Goal: Navigation & Orientation: Find specific page/section

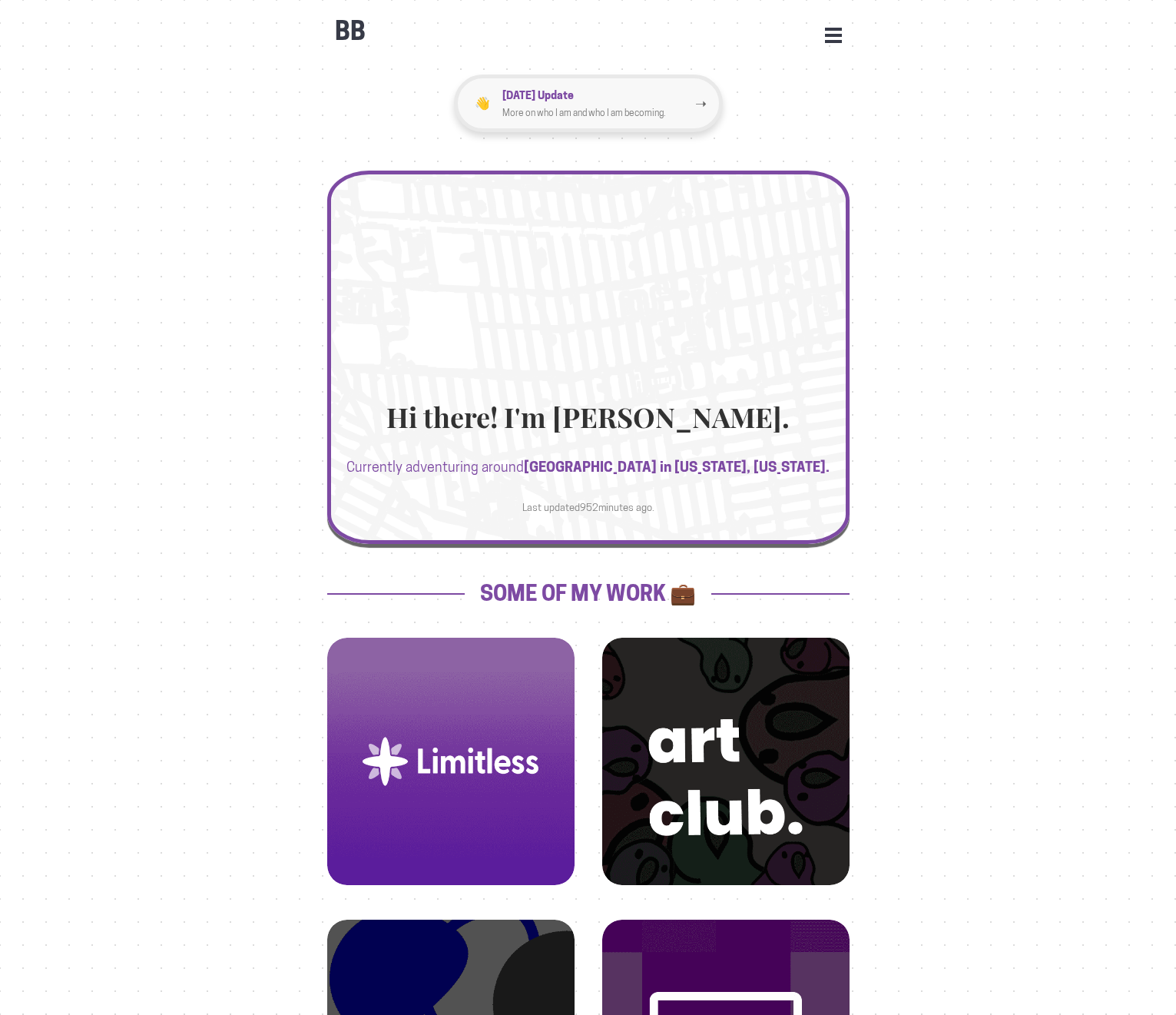
click at [593, 108] on p "More on who I am and who I am becoming." at bounding box center [598, 113] width 193 height 15
click at [832, 41] on button "Open Menu" at bounding box center [834, 35] width 17 height 14
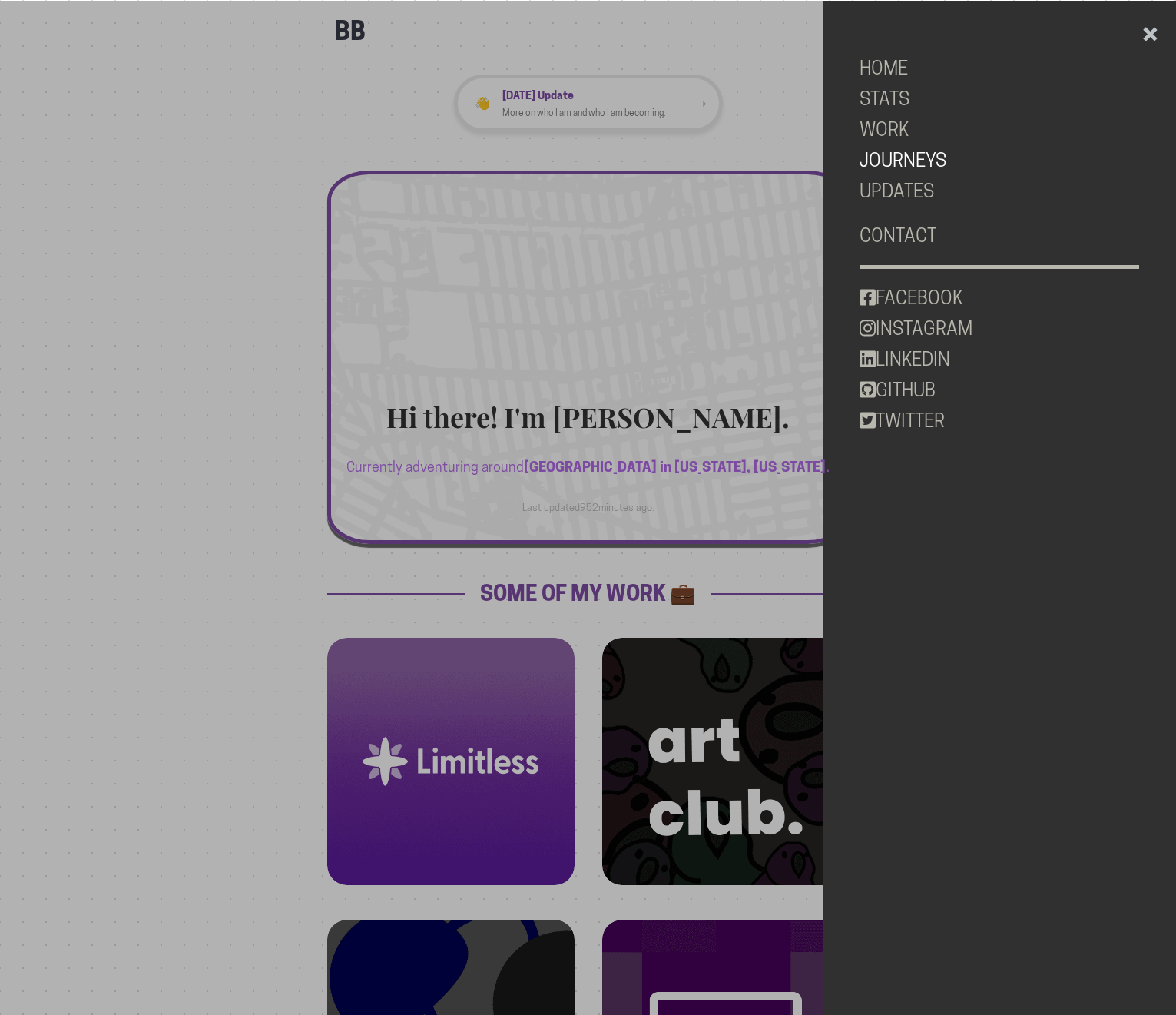
click at [904, 156] on link "JOURNEYS" at bounding box center [1000, 160] width 280 height 31
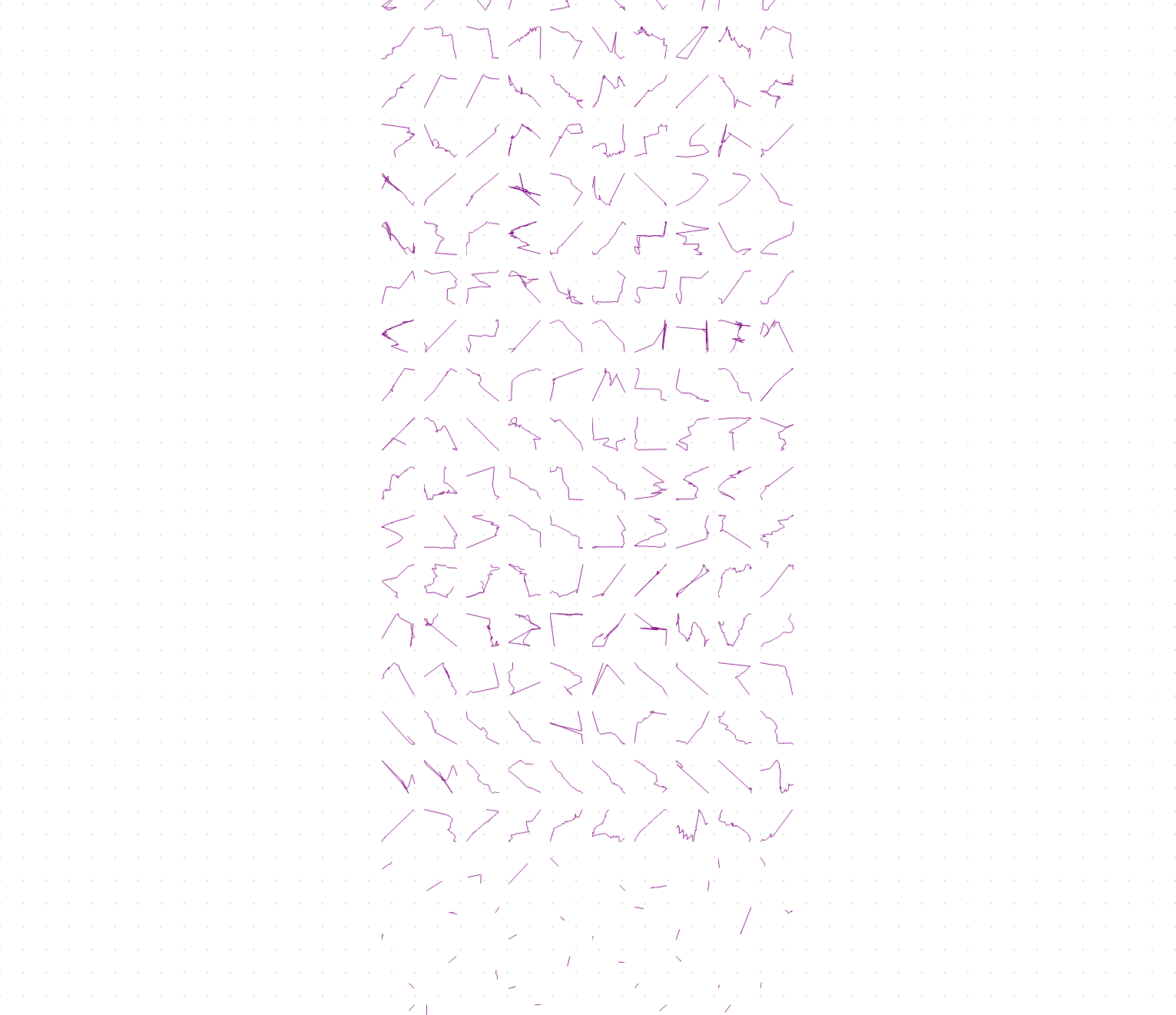
scroll to position [1547, 0]
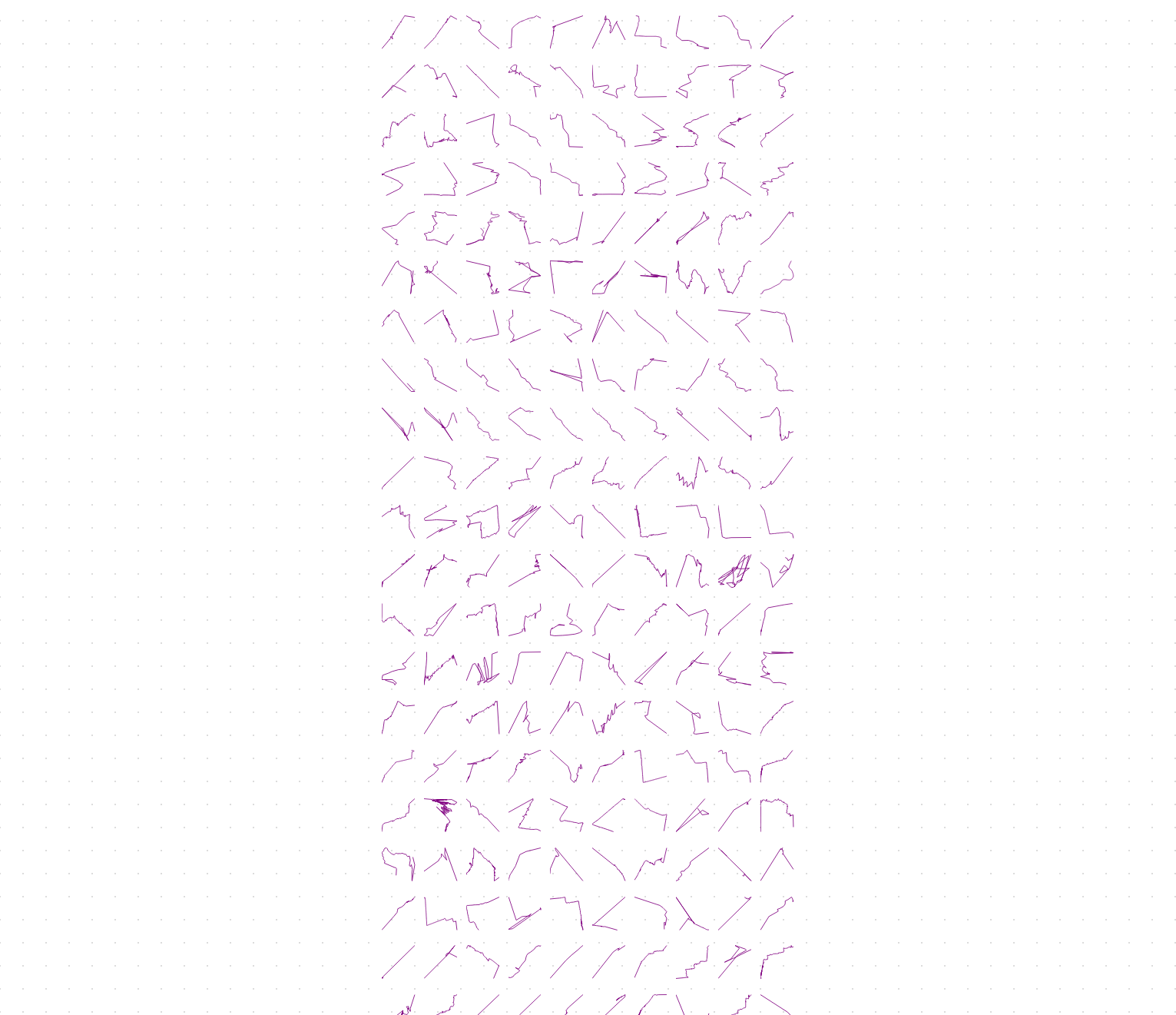
click at [496, 358] on icon at bounding box center [484, 375] width 34 height 34
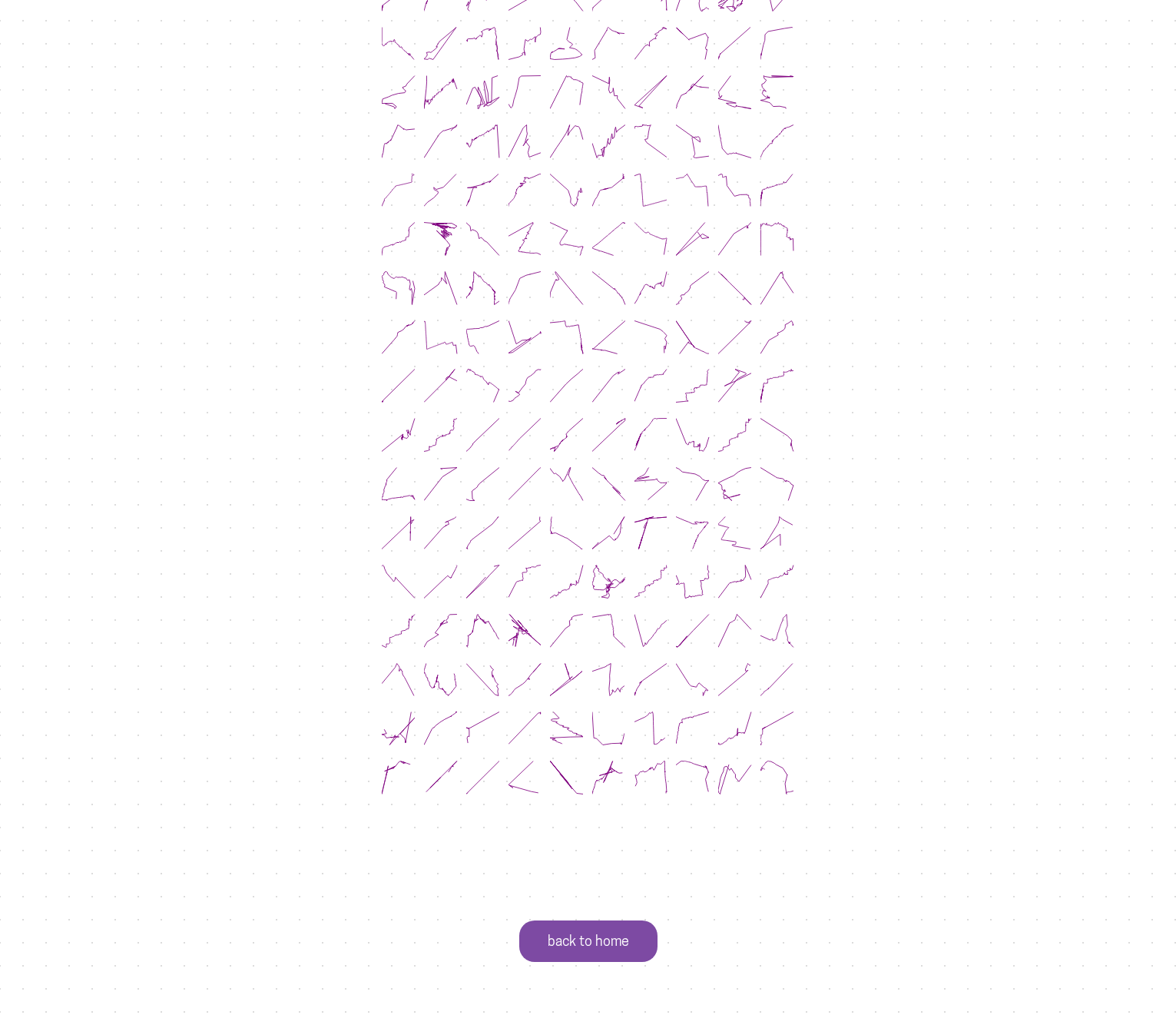
scroll to position [2666, 0]
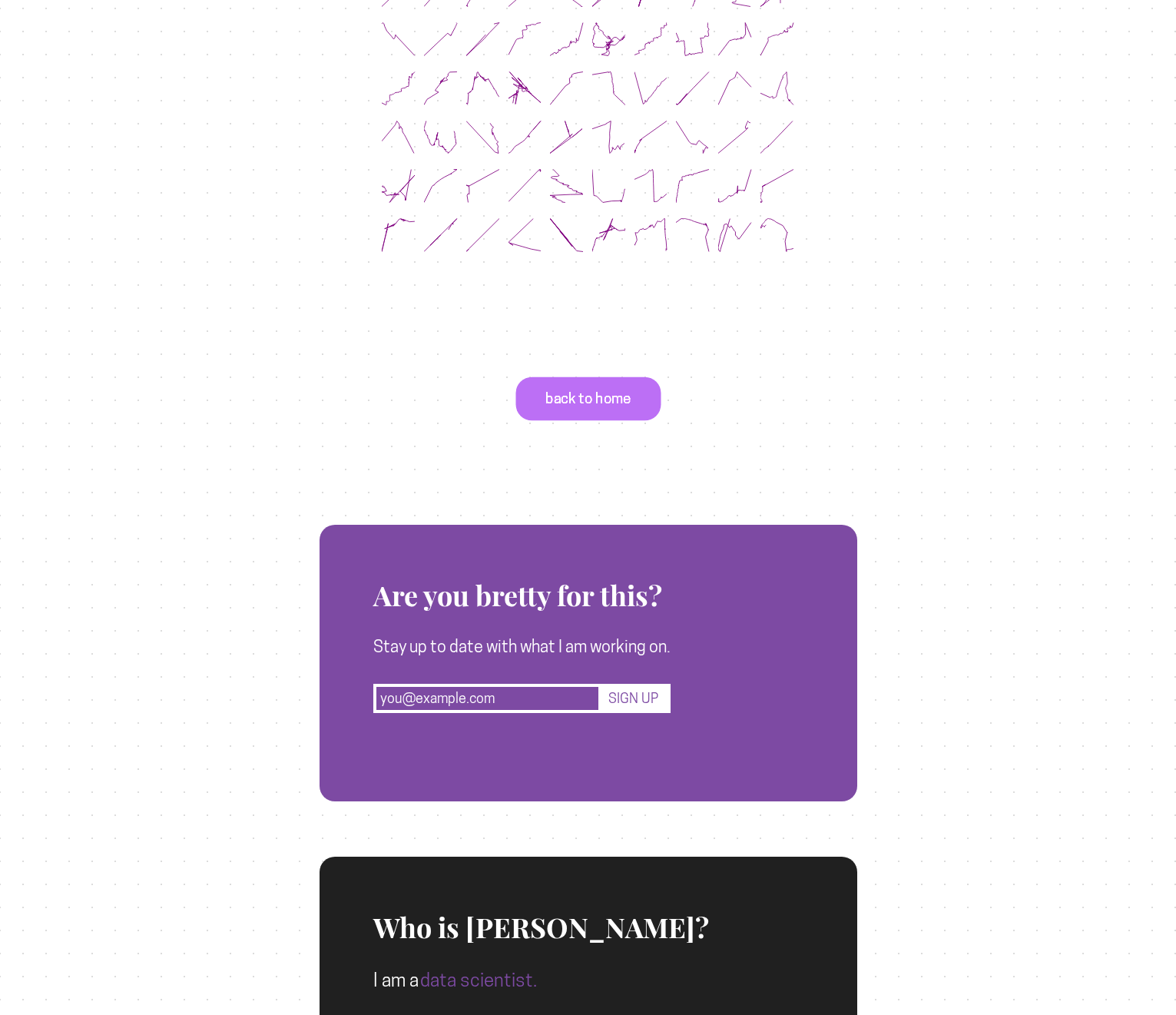
click at [596, 378] on p "back to home" at bounding box center [588, 400] width 145 height 44
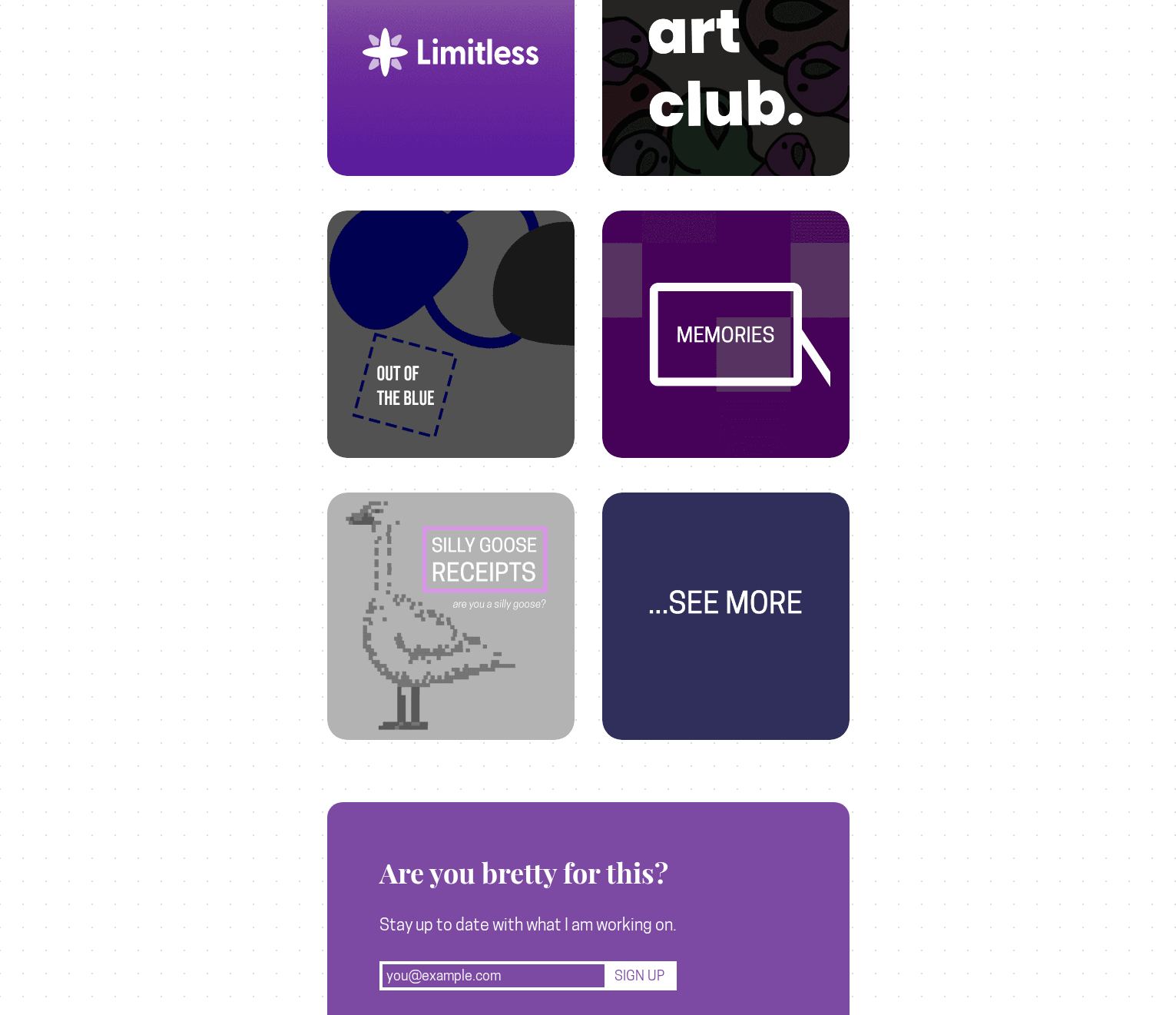
scroll to position [830, 0]
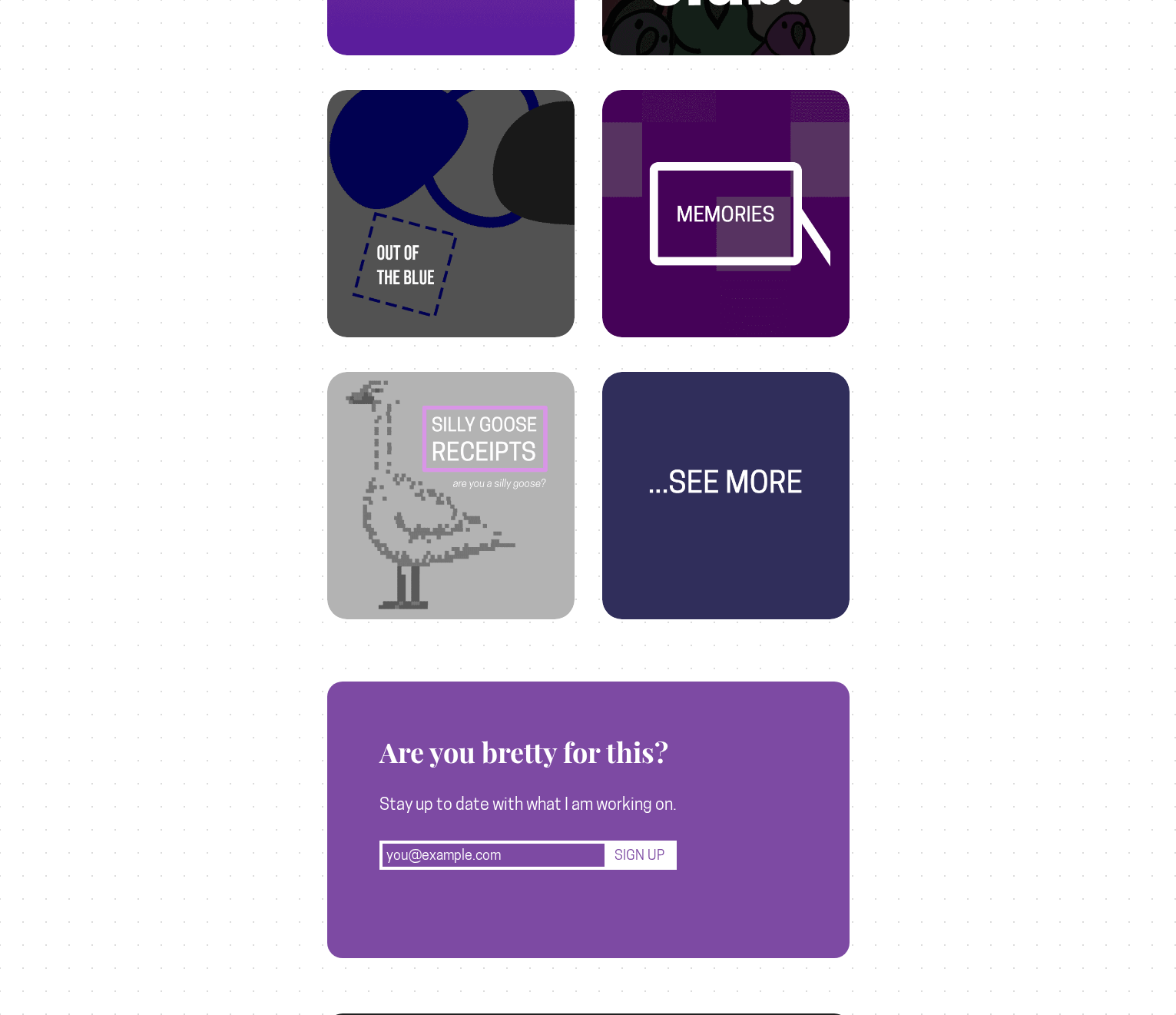
click at [699, 503] on img at bounding box center [726, 482] width 210 height 210
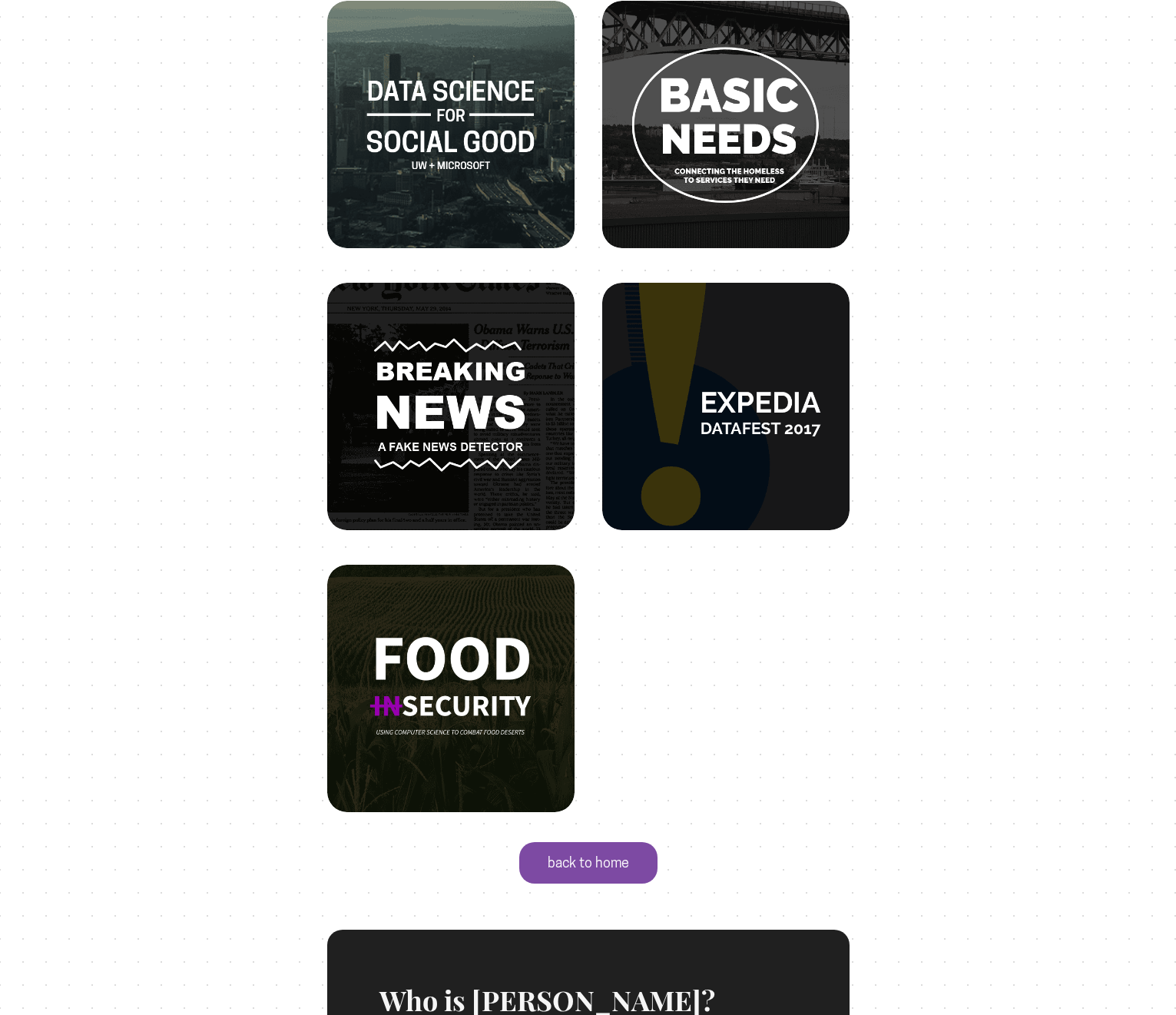
scroll to position [1120, 0]
